Goal: Contribute content

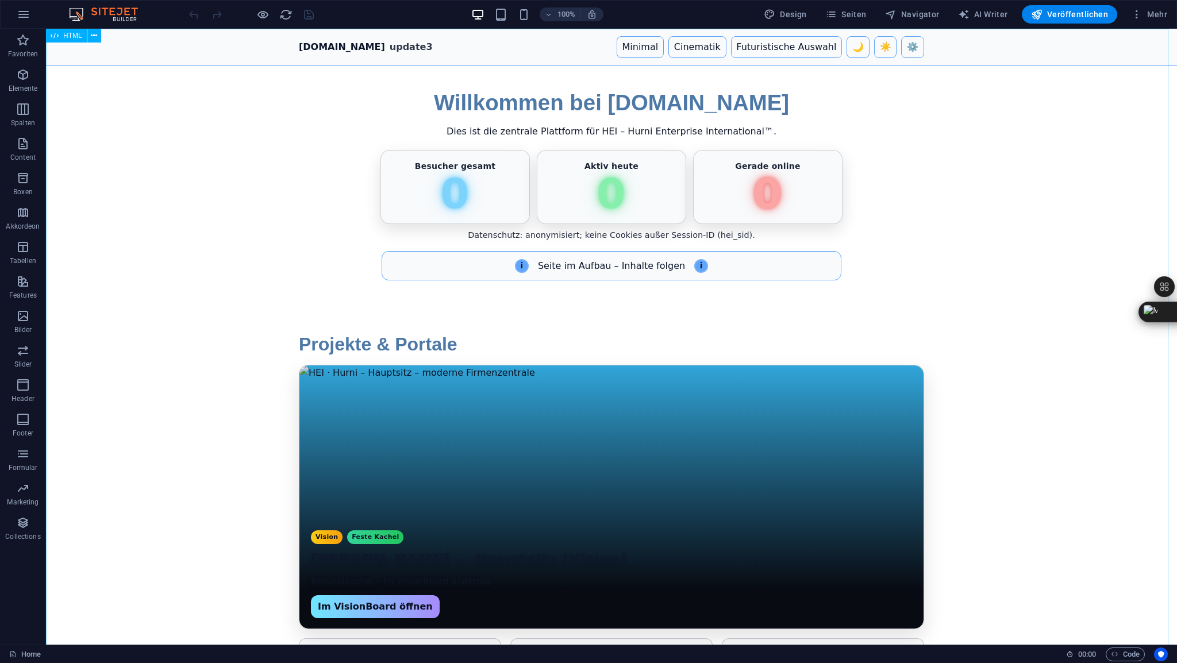
click at [71, 33] on span "HTML" at bounding box center [72, 35] width 19 height 7
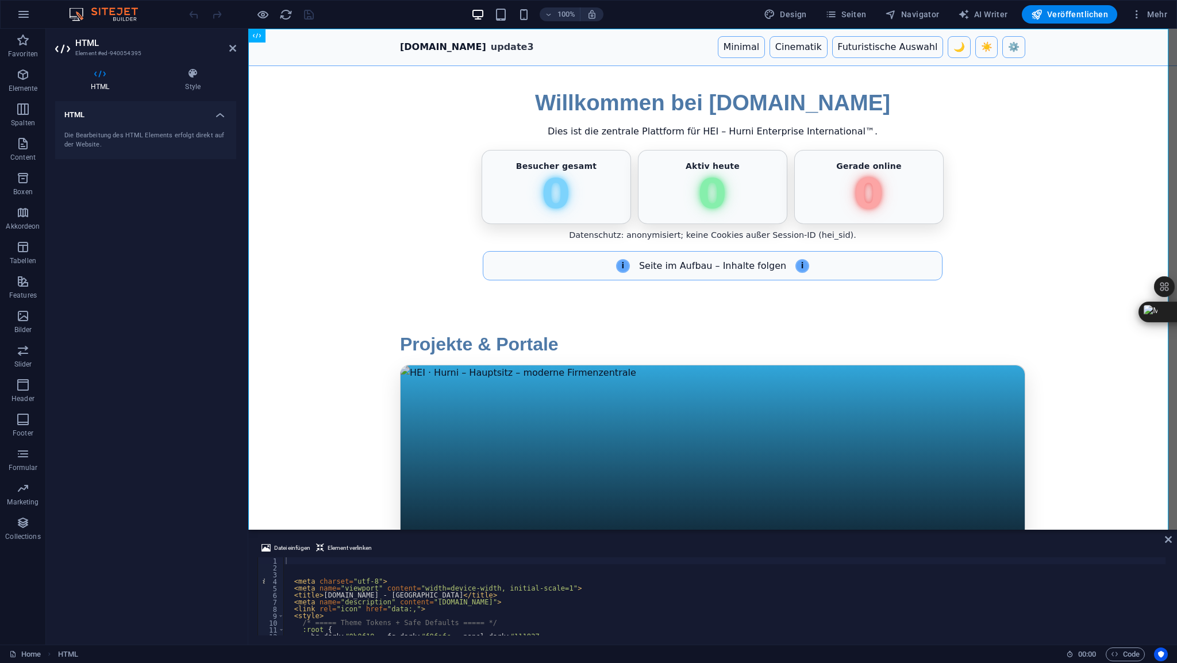
click at [315, 555] on div "Datei einfügen Element verlinken" at bounding box center [712, 549] width 910 height 17
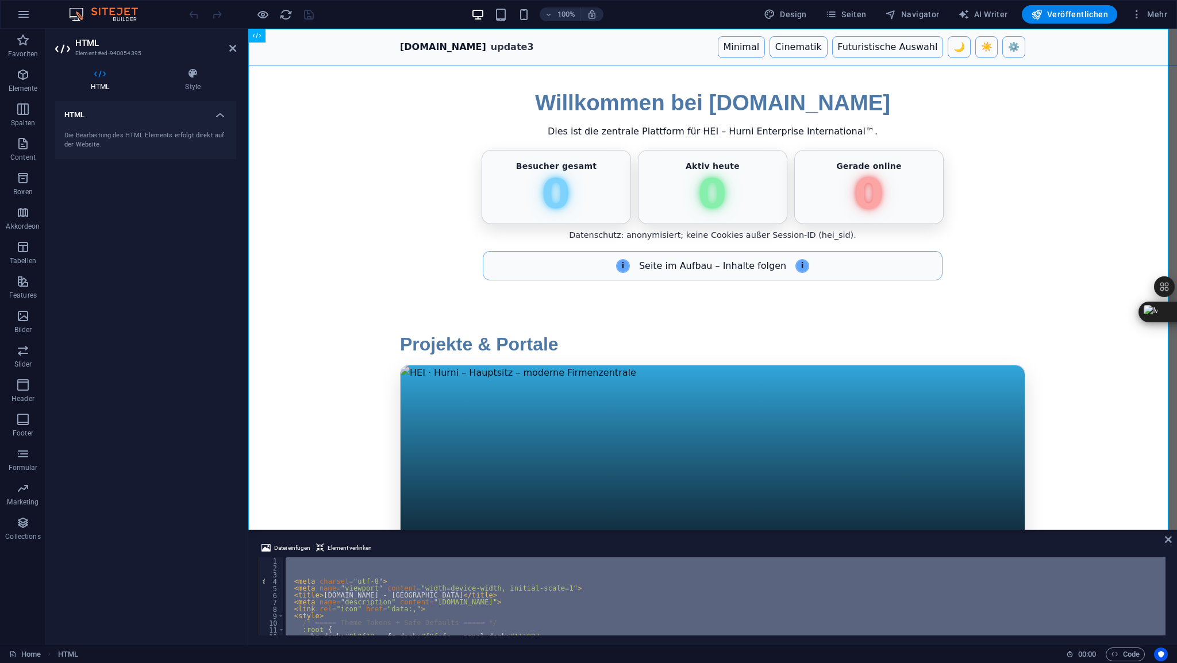
paste textarea
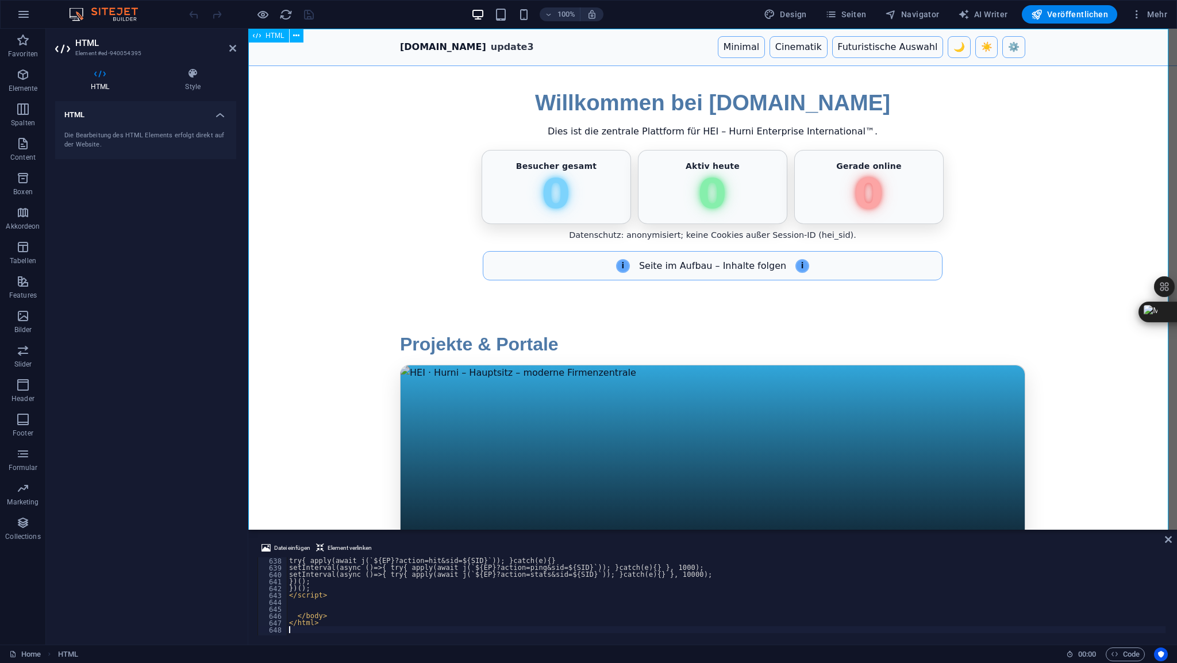
scroll to position [4393, 0]
click at [230, 48] on icon at bounding box center [232, 48] width 7 height 9
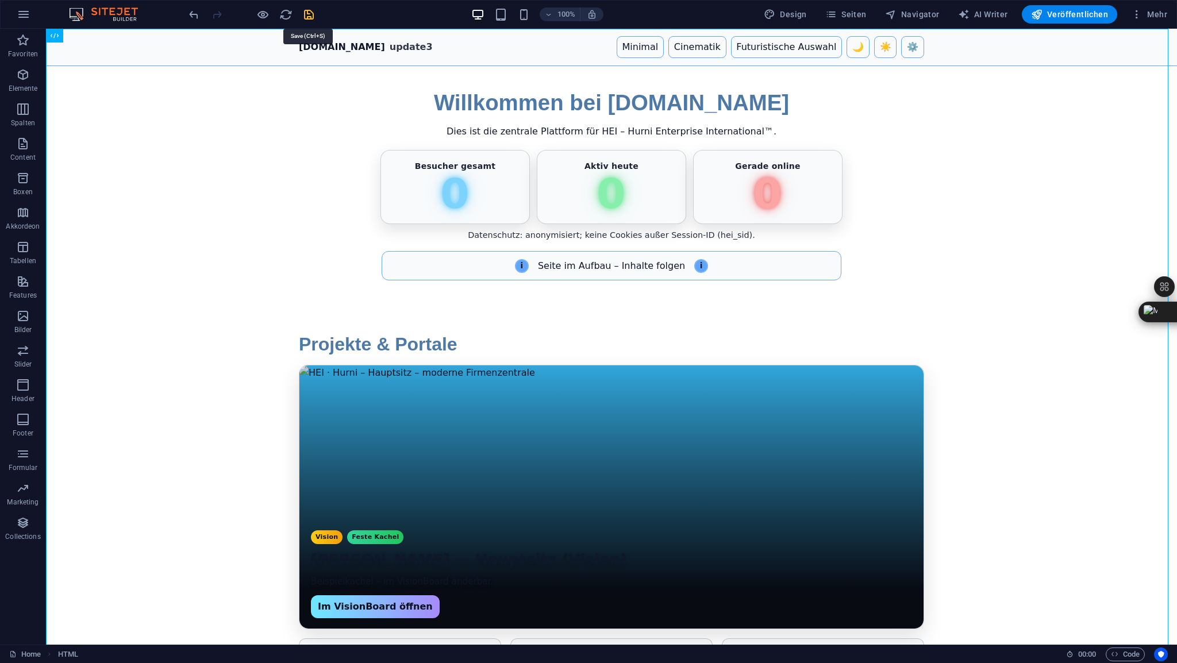
click at [309, 15] on icon "save" at bounding box center [308, 14] width 13 height 13
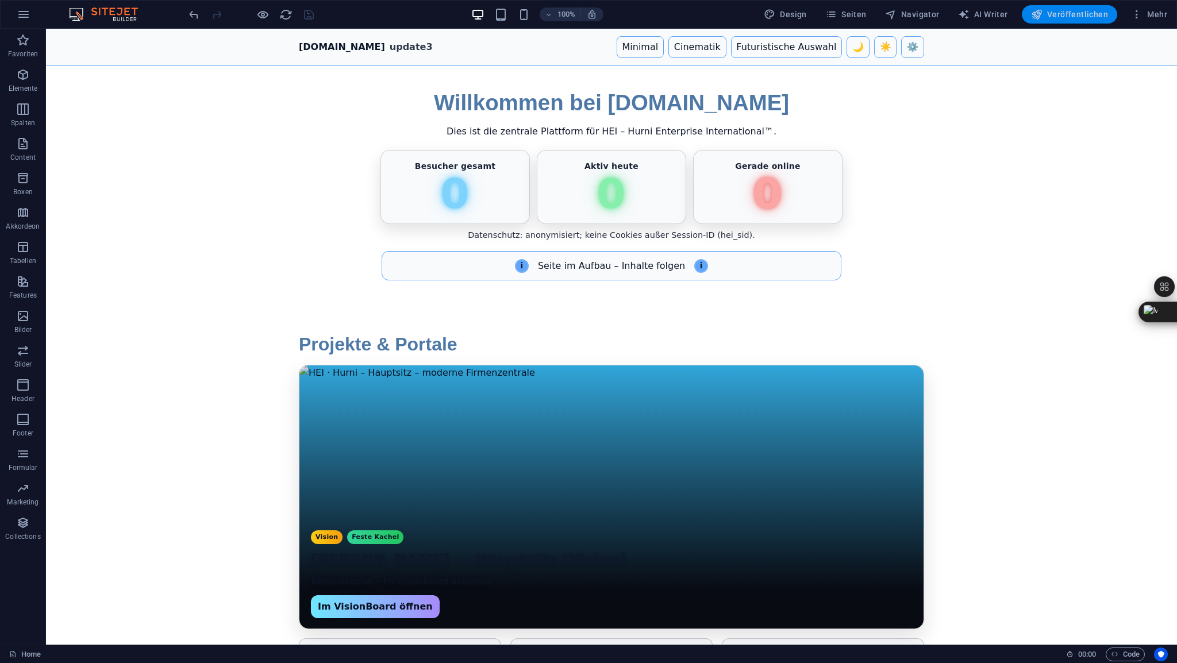
click at [1073, 18] on span "Veröffentlichen" at bounding box center [1069, 14] width 77 height 11
